Goal: Task Accomplishment & Management: Manage account settings

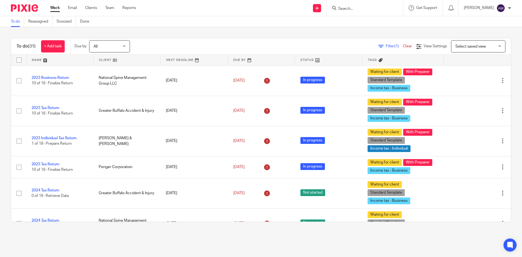
scroll to position [272, 0]
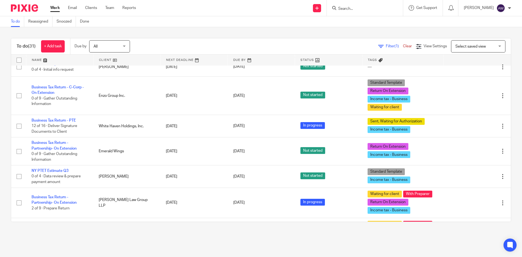
click at [109, 11] on div "Work Email Clients Team Reports Work Email Clients Team Reports Settings" at bounding box center [94, 8] width 99 height 16
click at [112, 8] on link "Team" at bounding box center [109, 7] width 9 height 5
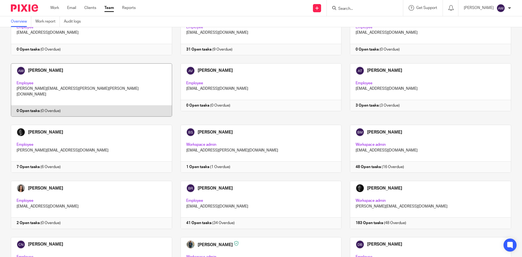
scroll to position [109, 0]
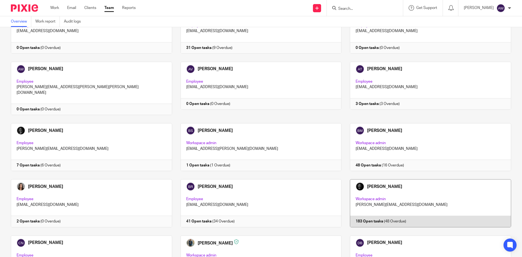
click at [366, 202] on link at bounding box center [426, 203] width 170 height 48
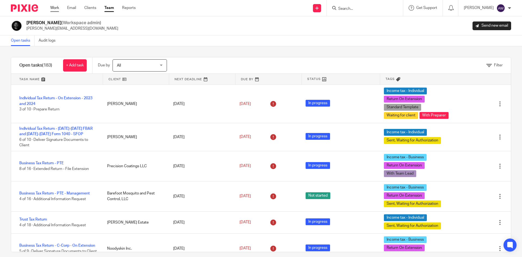
click at [51, 7] on link "Work" at bounding box center [54, 7] width 9 height 5
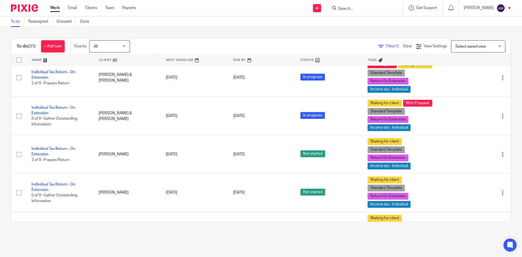
scroll to position [679, 0]
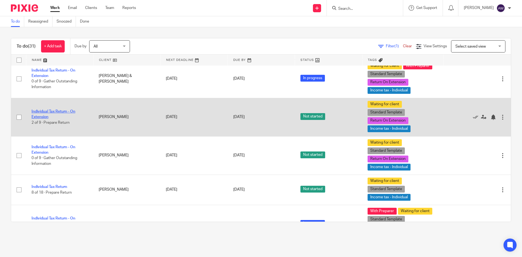
click at [64, 110] on link "Individual Tax Return - On Extension" at bounding box center [54, 113] width 44 height 9
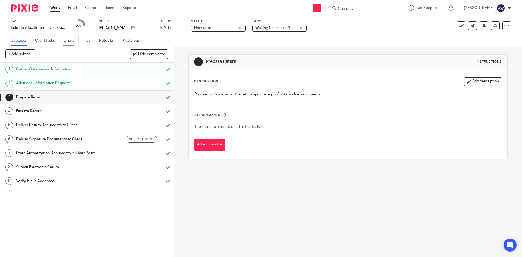
click at [70, 36] on link "Emails" at bounding box center [70, 40] width 15 height 11
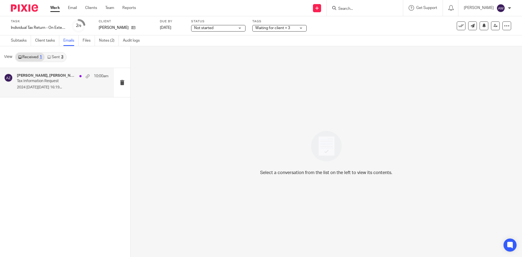
click at [46, 87] on p "2024 [DATE][DATE] 16:19..." at bounding box center [63, 87] width 92 height 5
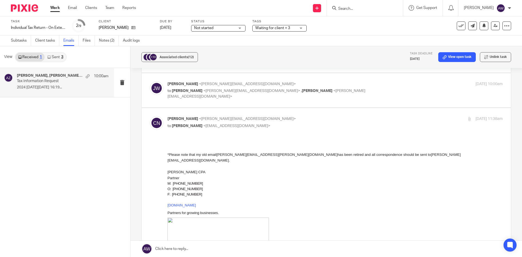
scroll to position [54, 0]
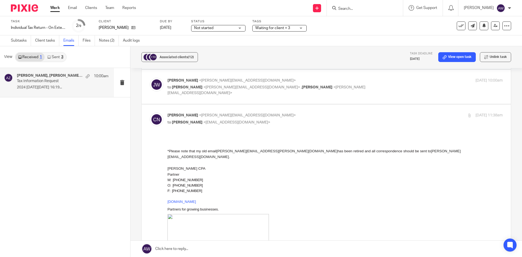
click at [204, 93] on div "Jared W. White <jared@ilmulinoclub.com> to Chris Nowicki <chris@getexact.com> ,…" at bounding box center [326, 87] width 353 height 18
click at [188, 88] on span "Chris Nowicki" at bounding box center [187, 87] width 31 height 4
checkbox input "true"
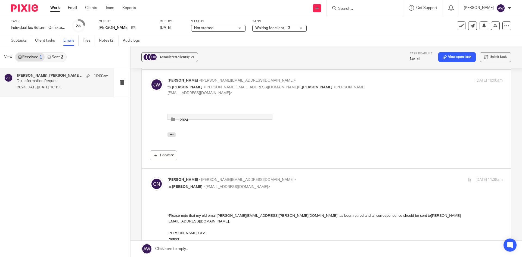
scroll to position [0, 0]
click at [186, 120] on span "2024" at bounding box center [184, 120] width 8 height 4
click at [215, 118] on link "2024" at bounding box center [219, 120] width 99 height 6
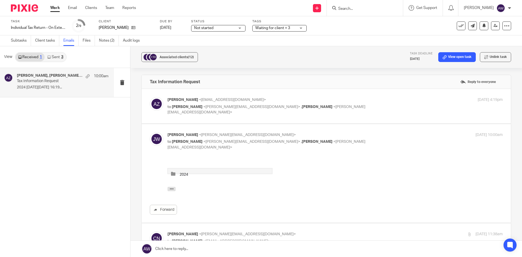
click at [203, 101] on span "<azdrowak@getexact.com>" at bounding box center [232, 100] width 67 height 4
checkbox input "true"
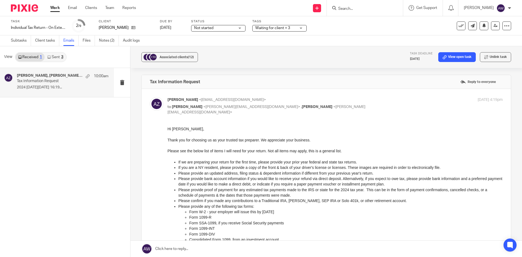
click at [53, 9] on link "Work" at bounding box center [55, 7] width 10 height 5
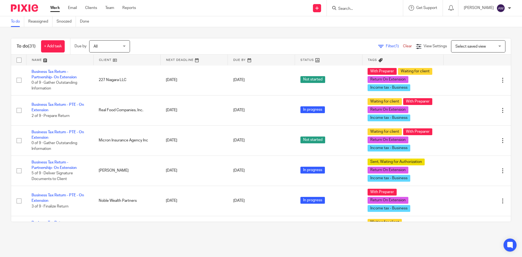
scroll to position [563, 0]
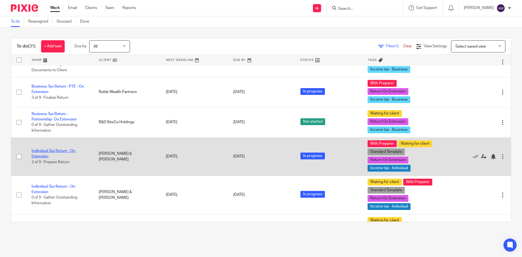
click at [52, 151] on link "Individual Tax Return - On Extension" at bounding box center [54, 153] width 44 height 9
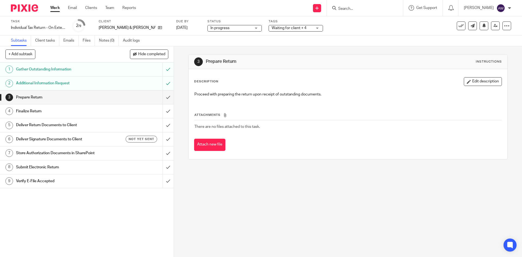
click at [106, 41] on link "Notes (0)" at bounding box center [109, 40] width 20 height 11
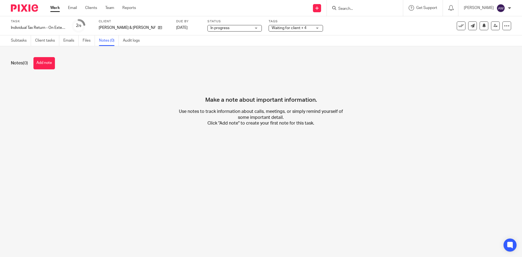
drag, startPoint x: 20, startPoint y: 66, endPoint x: 26, endPoint y: 64, distance: 5.8
click at [20, 66] on div "Notes (0) Add note" at bounding box center [261, 63] width 500 height 12
click at [46, 63] on button "Add note" at bounding box center [43, 63] width 21 height 12
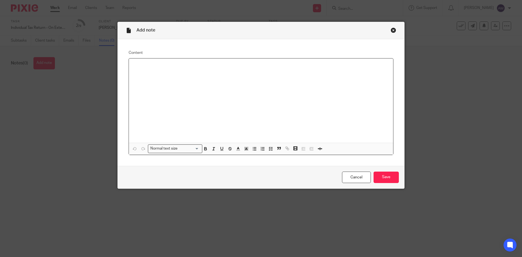
click at [169, 70] on div at bounding box center [261, 100] width 264 height 84
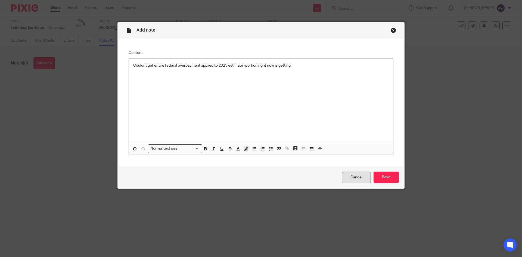
click at [351, 177] on link "Cancel" at bounding box center [356, 177] width 29 height 12
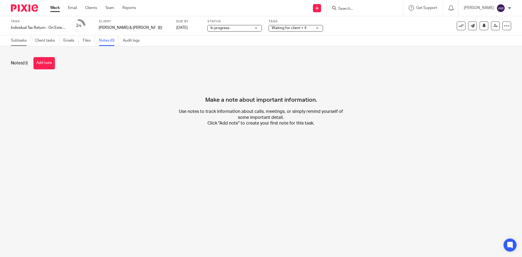
click at [27, 42] on link "Subtasks" at bounding box center [21, 40] width 20 height 11
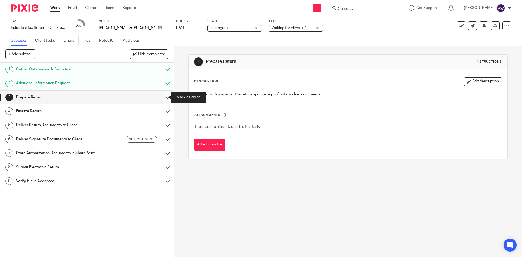
click at [161, 97] on input "submit" at bounding box center [87, 97] width 174 height 14
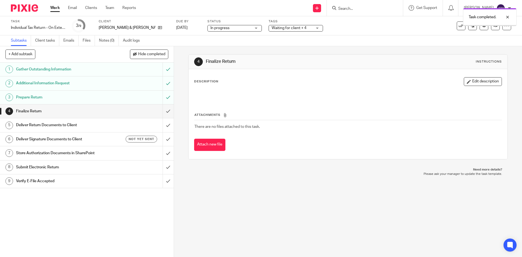
click at [269, 34] on div "Task Individual Tax Return - On Extension Save Individual Tax Return - On Exten…" at bounding box center [261, 25] width 522 height 19
click at [273, 29] on span "Waiting for client + 4" at bounding box center [288, 28] width 35 height 4
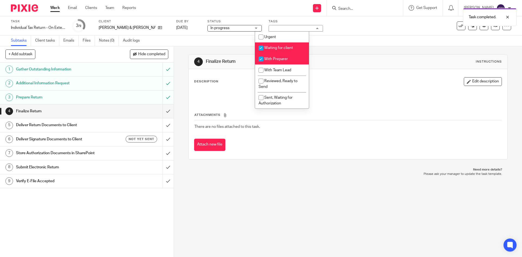
click at [275, 50] on li "Waiting for client" at bounding box center [282, 47] width 54 height 11
checkbox input "false"
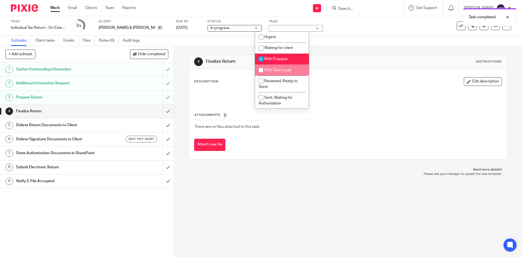
click at [273, 69] on span "With Team Lead" at bounding box center [277, 70] width 27 height 4
checkbox input "true"
click at [275, 58] on span "With Preparer" at bounding box center [276, 59] width 24 height 4
checkbox input "false"
click at [339, 52] on div "4 Finalize Return Instructions Description Edit description Attachments There a…" at bounding box center [347, 106] width 319 height 121
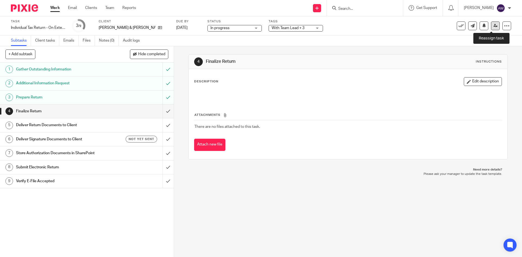
click at [493, 24] on link at bounding box center [495, 25] width 9 height 9
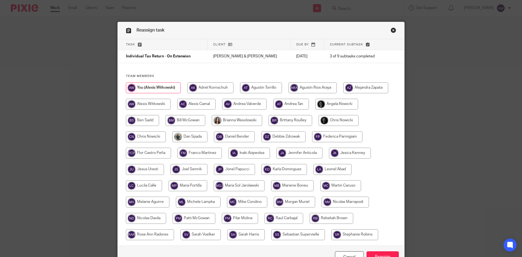
click at [335, 123] on input "radio" at bounding box center [338, 120] width 40 height 11
radio input "true"
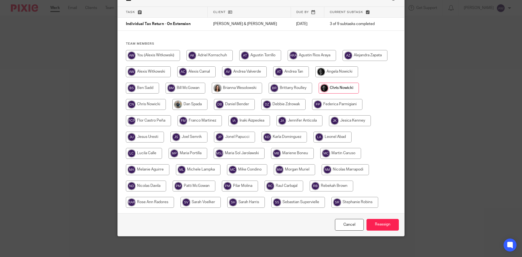
scroll to position [33, 0]
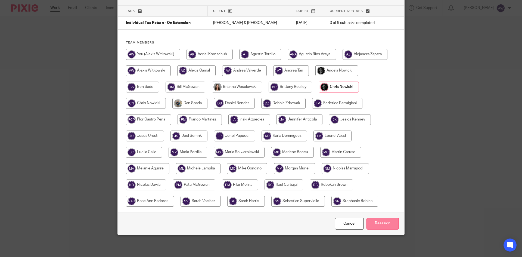
click at [379, 226] on input "Reassign" at bounding box center [382, 224] width 32 height 12
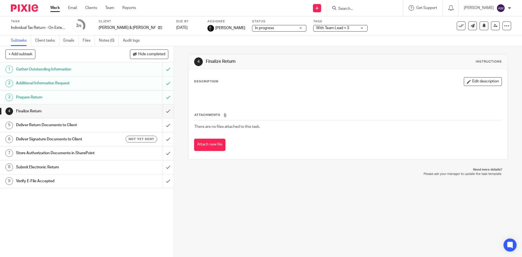
click at [54, 8] on link "Work" at bounding box center [55, 7] width 10 height 5
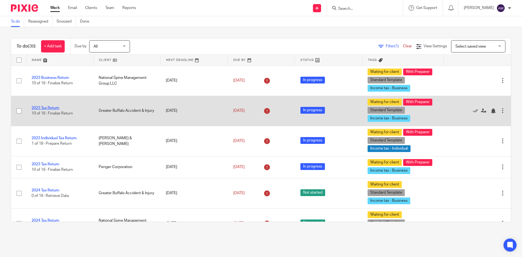
click at [56, 107] on link "2023 Tax Return" at bounding box center [46, 108] width 28 height 4
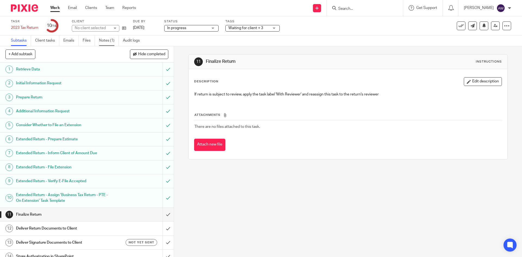
click at [111, 37] on link "Notes (1)" at bounding box center [109, 40] width 20 height 11
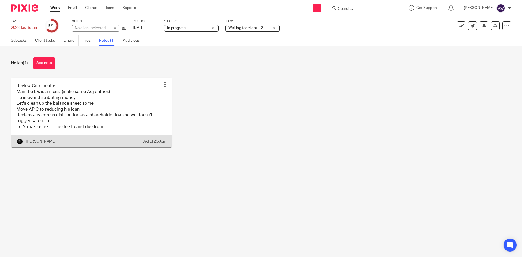
click at [59, 92] on link at bounding box center [91, 113] width 161 height 70
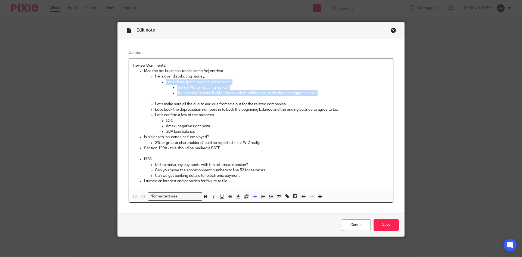
drag, startPoint x: 318, startPoint y: 91, endPoint x: 163, endPoint y: 80, distance: 155.0
click at [163, 80] on ul "Let's clean up the balance sheet some. Move APIC to reducing his loan Reclass a…" at bounding box center [272, 87] width 234 height 17
click at [228, 196] on line "button" at bounding box center [230, 196] width 4 height 0
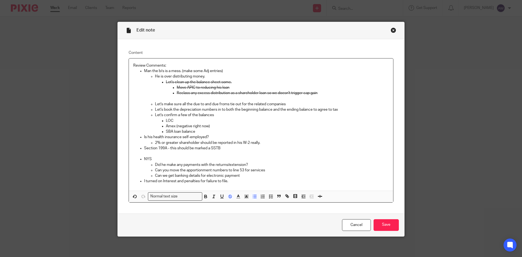
click at [286, 103] on p "Let's make sure all the due to and due froms tie out for the related companies" at bounding box center [272, 103] width 234 height 5
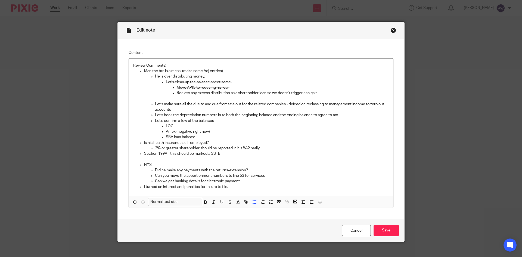
click at [287, 104] on p "Let's make sure all the due to and due froms tie out for the related companies …" at bounding box center [272, 106] width 234 height 11
drag, startPoint x: 284, startPoint y: 104, endPoint x: 153, endPoint y: 102, distance: 130.7
click at [155, 102] on p "Let's make sure all the due to and due froms tie out for the related companies …" at bounding box center [272, 106] width 234 height 11
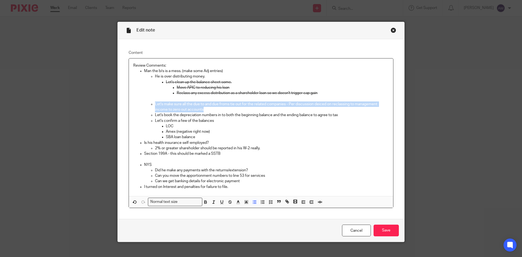
drag, startPoint x: 202, startPoint y: 108, endPoint x: 169, endPoint y: 110, distance: 32.9
click at [151, 104] on ul "He is over distributing money. Let's clean up the balance sheet some. Move APIC…" at bounding box center [266, 107] width 245 height 66
click at [227, 202] on icon "button" at bounding box center [229, 201] width 5 height 5
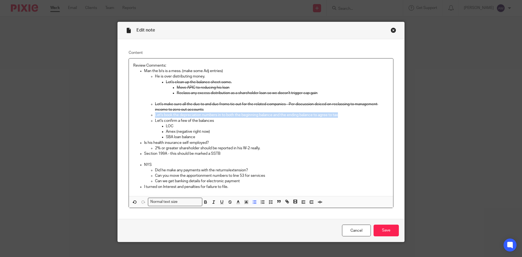
drag, startPoint x: 339, startPoint y: 115, endPoint x: 152, endPoint y: 114, distance: 186.6
click at [152, 114] on ul "He is over distributing money. Let's clean up the balance sheet some. Move APIC…" at bounding box center [266, 107] width 245 height 66
click at [227, 202] on icon "button" at bounding box center [229, 201] width 5 height 5
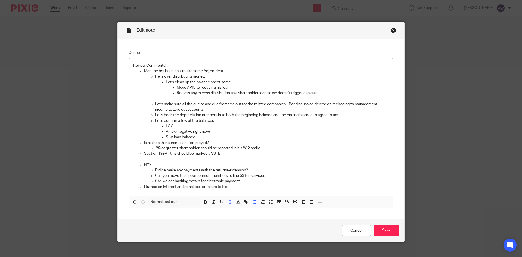
click at [194, 127] on p "LOC" at bounding box center [277, 125] width 223 height 5
click at [209, 141] on p "Is his health insurance self-employed?" at bounding box center [266, 142] width 245 height 5
drag, startPoint x: 236, startPoint y: 151, endPoint x: 156, endPoint y: 142, distance: 80.8
click at [156, 142] on li "Is his health insurance self-employed? - Health Insurance for Employees 2% or g…" at bounding box center [266, 145] width 245 height 11
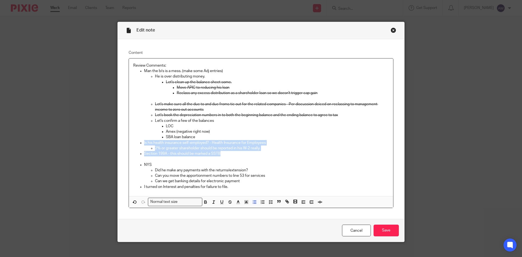
drag, startPoint x: 228, startPoint y: 154, endPoint x: 140, endPoint y: 143, distance: 88.0
click at [140, 143] on ul "Man the b/s is a mess. (make some Adj entries) He is over distributing money. L…" at bounding box center [260, 112] width 255 height 88
click at [230, 203] on icon "button" at bounding box center [229, 201] width 5 height 5
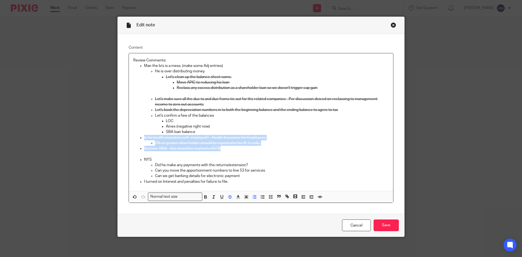
scroll to position [7, 0]
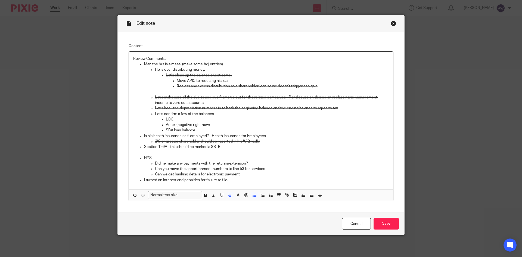
click at [251, 161] on p "Did he make any payments with the returns/extension?" at bounding box center [272, 163] width 234 height 5
drag, startPoint x: 284, startPoint y: 163, endPoint x: 249, endPoint y: 162, distance: 34.8
click at [249, 162] on p "Did he make any payments with the returns/extension? - No payments made" at bounding box center [272, 163] width 234 height 5
click at [206, 196] on button "button" at bounding box center [205, 195] width 7 height 7
click at [277, 160] on p "NYS" at bounding box center [266, 157] width 245 height 5
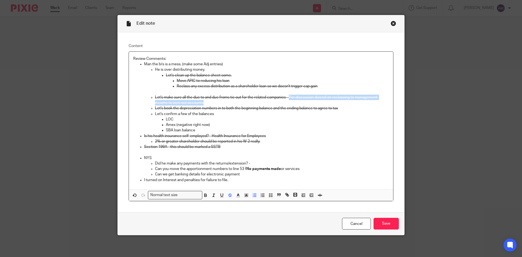
drag, startPoint x: 287, startPoint y: 97, endPoint x: 333, endPoint y: 102, distance: 45.9
click at [333, 102] on p "Let's make sure all the due to and due froms tie out for the related companies …" at bounding box center [272, 100] width 234 height 11
click at [207, 194] on span at bounding box center [217, 196] width 33 height 8
click at [205, 195] on icon "button" at bounding box center [205, 195] width 5 height 5
click at [222, 155] on p at bounding box center [260, 151] width 255 height 5
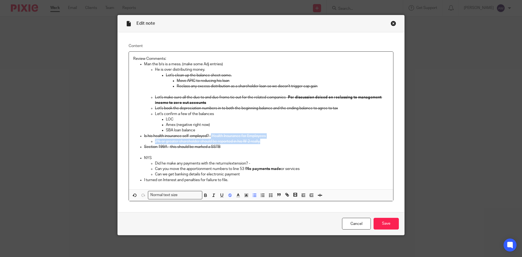
drag, startPoint x: 209, startPoint y: 135, endPoint x: 268, endPoint y: 138, distance: 58.5
click at [268, 138] on li "Is his health insurance self-employed? - Health Insurance for Employees 2% or g…" at bounding box center [266, 138] width 245 height 11
click at [254, 139] on p "2% or greater shareholder should be reported in his W-2 really." at bounding box center [272, 141] width 234 height 5
drag, startPoint x: 268, startPoint y: 136, endPoint x: 211, endPoint y: 135, distance: 56.8
click at [211, 135] on p "Is his health insurance self-employed? - Health Insurance for Employees" at bounding box center [266, 135] width 245 height 5
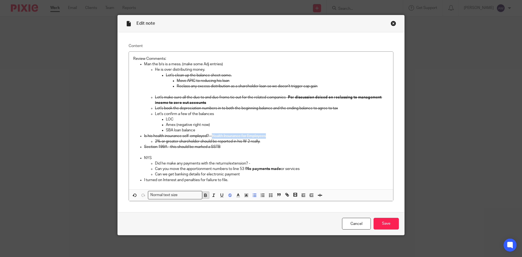
click at [203, 196] on icon "button" at bounding box center [205, 195] width 5 height 5
click at [244, 167] on p "Can you move the apportionment numbers to line 53 f No payments made or services" at bounding box center [272, 168] width 234 height 5
click at [246, 169] on strong "No payments made" at bounding box center [263, 169] width 35 height 4
drag, startPoint x: 244, startPoint y: 169, endPoint x: 252, endPoint y: 168, distance: 8.0
click at [252, 168] on p "Can you move the apportionment numbers to line 53 - No payments made or services" at bounding box center [272, 168] width 234 height 5
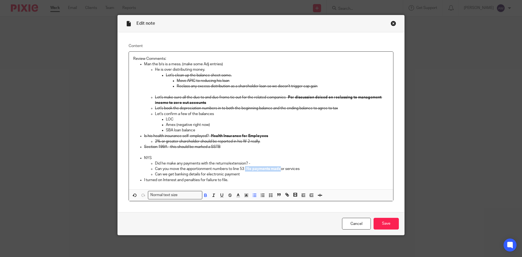
drag, startPoint x: 243, startPoint y: 170, endPoint x: 280, endPoint y: 169, distance: 37.0
click at [280, 169] on p "Can you move the apportionment numbers to line 53 - No payments made or services" at bounding box center [272, 168] width 234 height 5
click at [256, 164] on p "Did he make any payments with the returns/extension? -" at bounding box center [272, 163] width 234 height 5
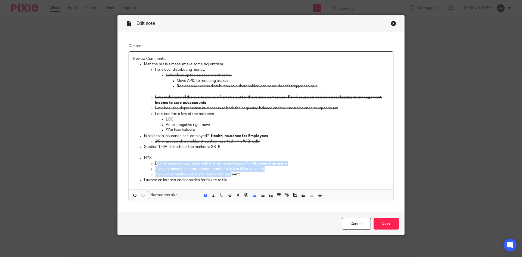
drag, startPoint x: 155, startPoint y: 162, endPoint x: 230, endPoint y: 174, distance: 76.5
click at [230, 174] on ul "Did he make any payments with the returns/extension? - - No payments made Can y…" at bounding box center [266, 169] width 245 height 17
drag, startPoint x: 153, startPoint y: 165, endPoint x: 230, endPoint y: 181, distance: 78.7
click at [230, 181] on ul "NYS Did he make any payments with the returns/extension? - - No payments made C…" at bounding box center [260, 168] width 255 height 27
click at [228, 194] on icon "button" at bounding box center [229, 195] width 5 height 5
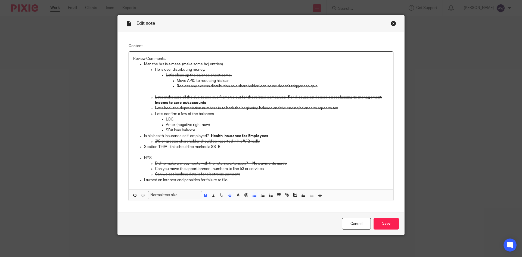
click at [249, 156] on p "NYS" at bounding box center [266, 157] width 245 height 5
drag, startPoint x: 176, startPoint y: 119, endPoint x: 161, endPoint y: 117, distance: 15.8
click at [166, 117] on li "LOC" at bounding box center [277, 119] width 223 height 5
click at [227, 196] on icon "button" at bounding box center [229, 195] width 5 height 5
click at [201, 126] on p "Amex (negative right now)" at bounding box center [277, 124] width 223 height 5
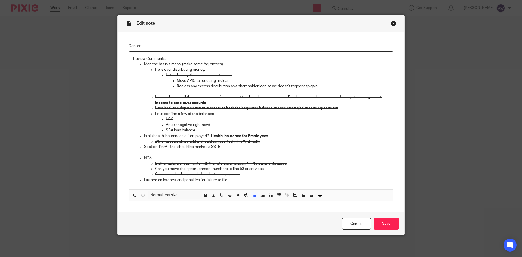
click at [217, 126] on p "Amex (negative right now)" at bounding box center [277, 124] width 223 height 5
drag, startPoint x: 209, startPoint y: 70, endPoint x: 152, endPoint y: 70, distance: 57.3
click at [152, 70] on ul "He is over distributing money. Let's clean up the balance sheet some. Move APIC…" at bounding box center [266, 100] width 245 height 66
click at [217, 69] on p "He is over distributing money." at bounding box center [272, 69] width 234 height 5
drag, startPoint x: 201, startPoint y: 70, endPoint x: 142, endPoint y: 64, distance: 59.5
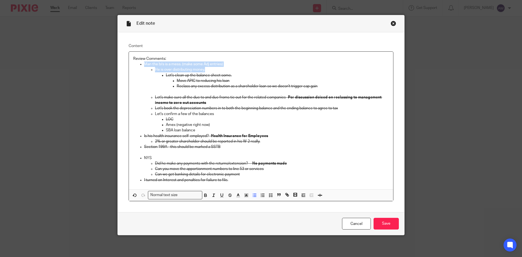
click at [142, 64] on ul "Man the b/s is a mess. (make some Adj entries) He is over distributing money. L…" at bounding box center [260, 105] width 255 height 88
click at [228, 194] on icon "button" at bounding box center [229, 193] width 3 height 1
click at [383, 222] on input "Save" at bounding box center [385, 224] width 25 height 12
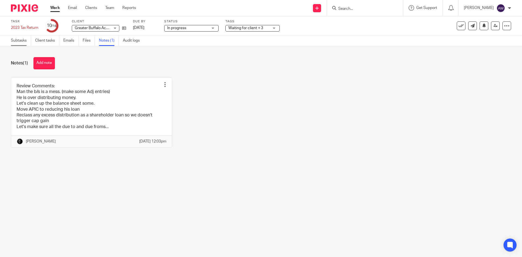
click at [26, 43] on link "Subtasks" at bounding box center [21, 40] width 20 height 11
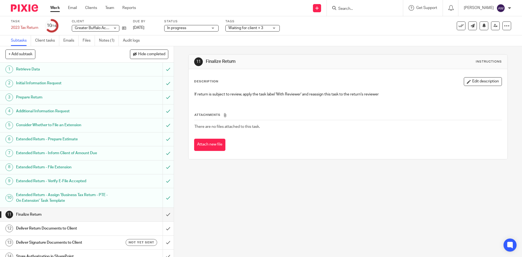
click at [256, 30] on span "Waiting for client + 3" at bounding box center [248, 28] width 41 height 6
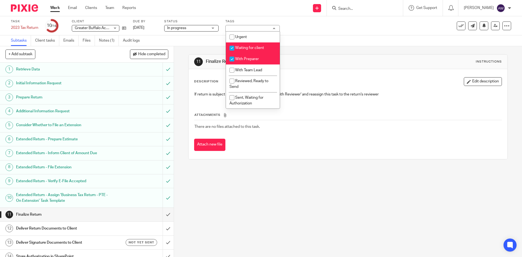
click at [259, 47] on span "Waiting for client" at bounding box center [249, 48] width 29 height 4
checkbox input "false"
click at [354, 43] on div "Subtasks Client tasks Emails Files Notes (1) Audit logs" at bounding box center [261, 40] width 522 height 11
